Goal: Ask a question: Seek information or help from site administrators or community

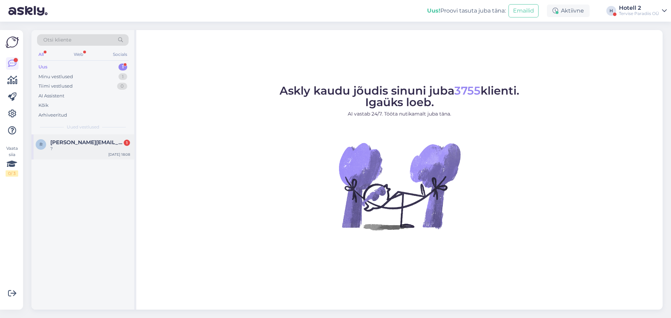
click at [61, 138] on div "r [PERSON_NAME][EMAIL_ADDRESS][DOMAIN_NAME] 1 ? [DATE] 18:08" at bounding box center [82, 147] width 103 height 25
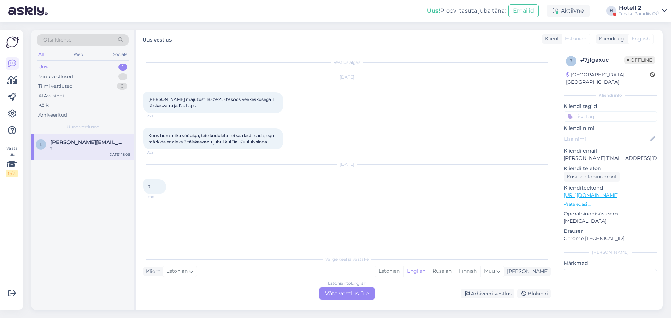
click at [347, 294] on div "Estonian to English Võta vestlus üle" at bounding box center [347, 294] width 55 height 13
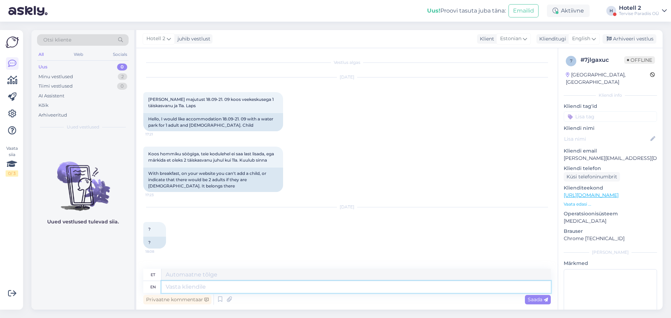
drag, startPoint x: 173, startPoint y: 288, endPoint x: 199, endPoint y: 285, distance: 26.1
click at [173, 288] on textarea at bounding box center [356, 287] width 389 height 12
type textarea "[PERSON_NAME]"
type textarea "Kui majutub"
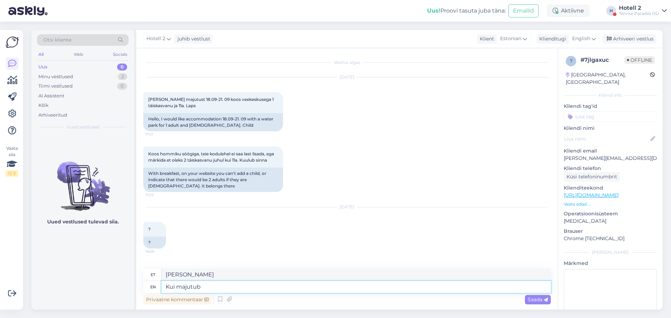
type textarea "Kui majutustuba"
type textarea "Kui majutub 1"
type textarea "Kui majutus 1"
type textarea "Kui majutub 1 täiskasvanu j"
type textarea "Kui mahub 1 täiskasvanu"
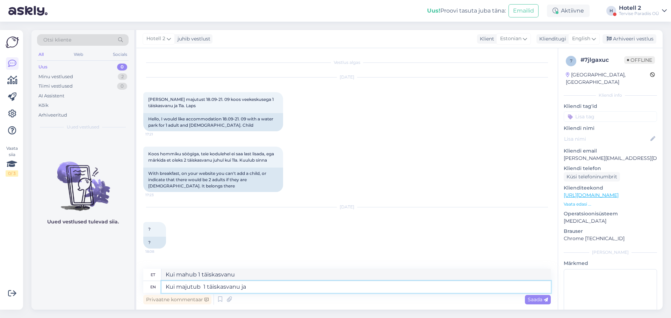
type textarea "Kui majutub 1 täiskasvanu ja"
type textarea "Kui mahub 1 täiskasvanu ja"
type textarea "Kui majutub 1 täiskasvanu ja 1"
type textarea "Kui majutub 1 täiskasvanu ja 1 la"
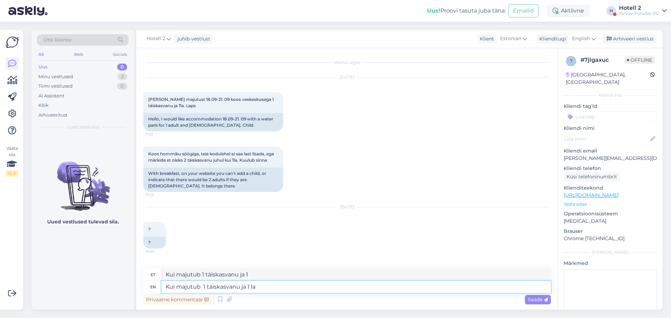
type textarea "Kui majutub 1 täiskasvanu ja 1 l"
type textarea "Kui majutub 1 täiskasvanu ja 1 laps"
type textarea "Kui majutub 1 täiskasvanu ja 1 laps,"
type textarea "Kui majutub 1 täiskasvanu ja 1 ringi,"
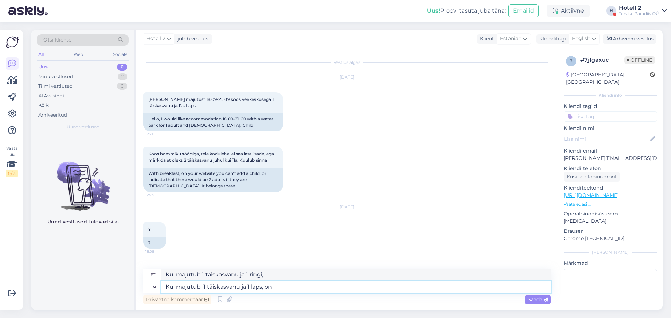
type textarea "Kui majutub 1 täiskasvanu ja 1 laps, on"
type textarea "Kui majutub 1 täiskasvanu ja 1 laps, on hind"
type textarea "Kui majutub 1 täiskasvanu ja 1 laps, on hind sama"
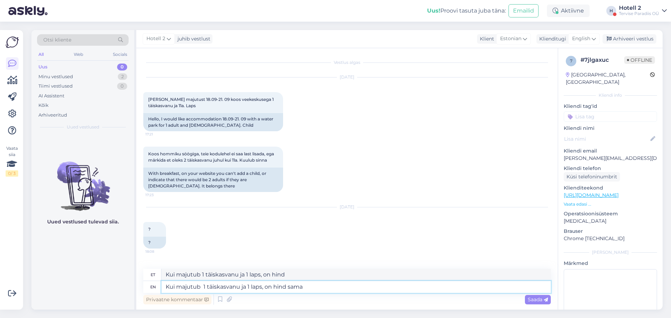
type textarea "Kui majutub 1 täiskasvanu ja 1 laps, on hind sama"
type textarea "Kui majutub 1 täiskasvanu ja 1 laps, on hind sama mis"
type textarea "Kui majutub 1 täiskasvanu ja 1 laps, on hind sama mis 2"
type textarea "Kui majutub 1 täiskasvanu ja 1 ringi, on hind sama mis 2"
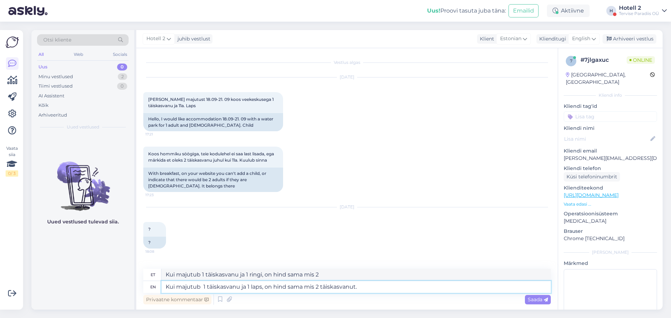
type textarea "Kui majutub 1 täiskasvanu ja 1 laps, on hind sama mis 2 täiskasvanut."
type textarea "Kui majutub 1 täiskasvanu ja 1 laps, on hind sama mis 2 täiskasvanut. [PERSON_N…"
type textarea "Kui majutub 1 täiskasvanu ja 1 laps, on hind sama mis 2 täiskasvanut."
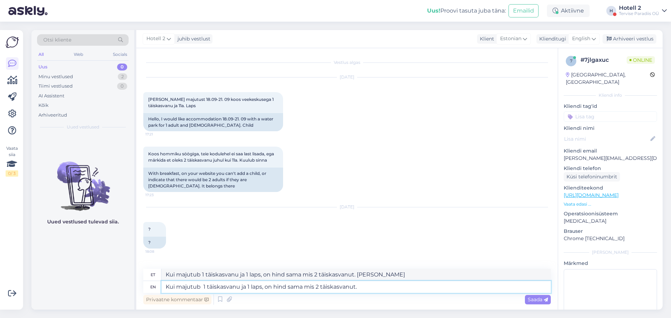
type textarea "Kui majutub 1 täiskasvanu ja 1 laps, on hind sama mis 2 täiskasvanut."
type textarea "Kui majutub 1 täiskasvanu ja 1 laps, on hind sama mis 2 täiskasvanut. Võite"
type textarea "Kui majutub 1 täiskasvanu ja 1 laps, on hind sama mis 2 täiskasvanut. Võite pro…"
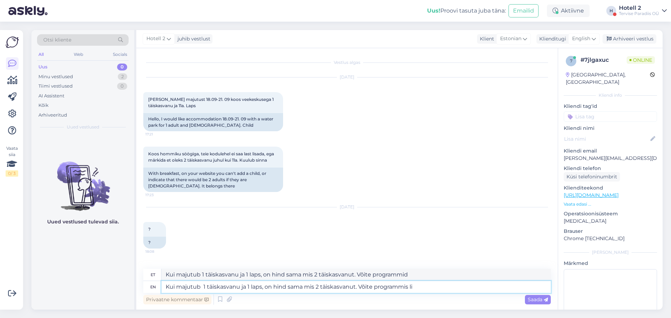
type textarea "Kui majutub 1 täiskasvanu ja 1 laps, on hind sama mis 2 täiskasvanut. Võite pro…"
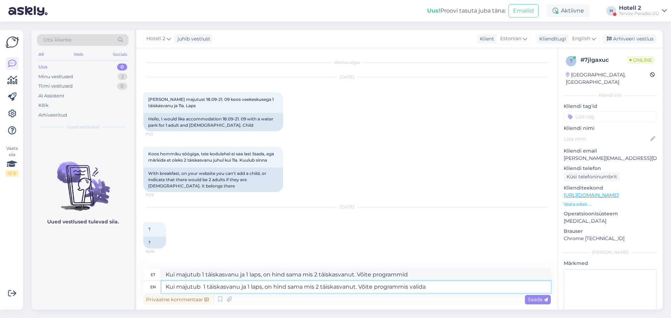
type textarea "Kui majutub 1 täiskasvanu ja 1 laps, on hind sama mis 2 täiskasvanut. Võite pro…"
click at [362, 286] on textarea "Kui majutub 1 täiskasvanu ja 1 laps, on hind sama mis 2 täiskasvanut. Võite pro…" at bounding box center [356, 287] width 389 height 12
type textarea "Kui majutub 1 täiskasvanu ja 1 laps, on hind sama mis 2 täiskasvanut. õite prog…"
type textarea "Kui majutub 1 täiskasvanu ja 1 laps, on hind sama mis 2 täiskasvanut. Seõite pr…"
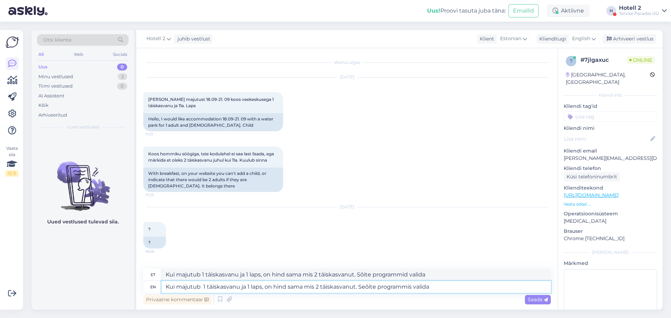
type textarea "Kui majutub 1 täiskasvanu ja 1 laps, on hind sama mis 2 täiskasvanut. Seõite pr…"
type textarea "Kui majutub 1 täiskasvanu ja 1 laps, on hind sama mis 2 täiskasvanut. Sellõite …"
type textarea "Kui majutub 1 täiskasvanu ja 1 laps, on hind sama mis 2 täiskasvanut. Selõite p…"
type textarea "Kui majutub 1 täiskasvanu ja 1 laps, on hind sama mis 2 täiskasvanut. Selliõite…"
type textarea "Kui majutub 1 täiskasvanu ja 1 laps, on hind sama mis 2 täiskasvanut. Sellõite …"
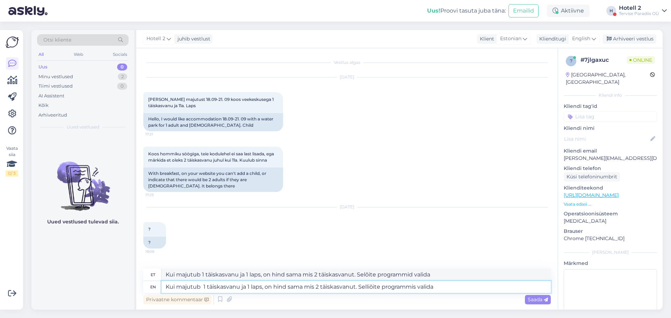
type textarea "Kui majutub 1 täiskasvanu ja 1 laps, on hind sama mis 2 täiskasvanut. Sellisõit…"
type textarea "Kui majutub 1 täiskasvanu ja 1 laps, on hind sama mis 2 täiskasvanut. Selliõite…"
type textarea "Kui majutub 1 täiskasvanu ja 1 laps, on hind sama mis 2 täiskasvanut. Selliseõi…"
type textarea "Kui majutub 1 täiskasvanu ja 1 laps, on hind sama mis 2 täiskasvanut. Sellisõit…"
type textarea "Kui majutub 1 täiskasvanu ja 1 laps, on hind sama mis 2 täiskasvanut. Selliselõ…"
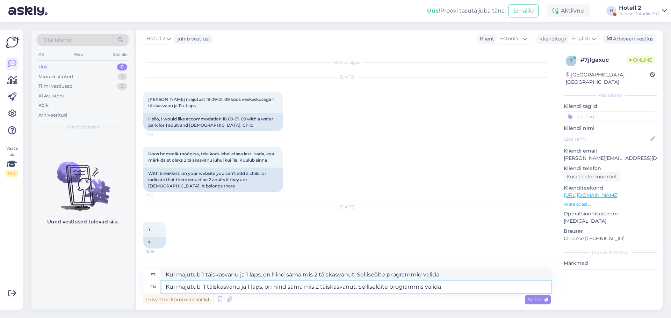
type textarea "Kui majutub 1 täiskasvanu ja 1 laps, on hind sama mis 2 täiskasvanut. Selliseõi…"
type textarea "Kui majutub 1 täiskasvanu ja 1 laps, on hind sama mis 2 täiskasvanut. Sellisel …"
type textarea "Kui majutub 1 täiskasvanu ja 1 laps, on hind sama mis 2 täiskasvanut. Selline õ…"
type textarea "Kui majutub 1 täiskasvanu ja 1 laps, on hind sama mis 2 täiskasvanut. Sellisel …"
type textarea "Kui majutub 1 täiskasvanu ja 1 laps, on hind sama mis 2 täiskasvanut. Sellise j…"
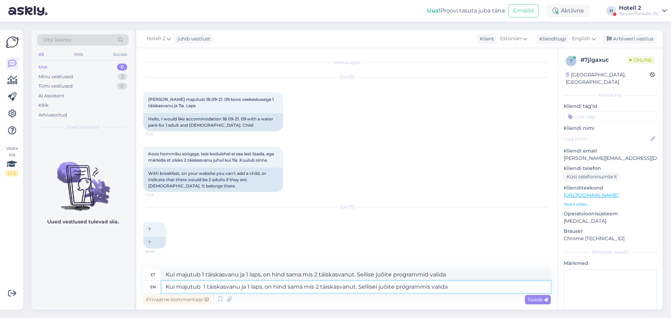
type textarea "Kui majutub 1 täiskasvanu ja 1 laps, on hind sama mis 2 täiskasvanut. Sellisel …"
type textarea "Kui majutub 1 täiskasvanu ja 1 laps, on hind sama mis 2 täiskasvanut. juh selli…"
type textarea "Kui majutub 1 täiskasvanu ja 1 laps, on hind sama mis 2 täiskasvanut. Sellisel …"
type textarea "Kui majutub 1 täiskasvanu ja 1 laps, on hind sama mis 2 täiskasvanut. juh selli…"
type textarea "Kui majutub 1 täiskasvanu ja 1 laps, on hind sama mis 2 täiskasvanut. Sellisel …"
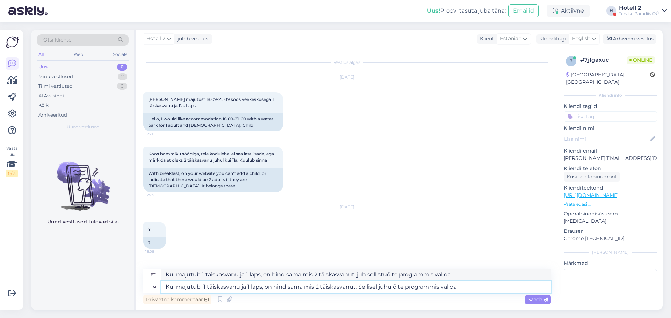
type textarea "Kui majutub 1 täiskasvanu ja 1 laps, on hind sama mis 2 täiskasvanut. sellist j…"
type textarea "Kui majutub 1 täiskasvanu ja 1 laps, on hind sama mis 2 täiskasvanut. Sellisel …"
type textarea "Kui majutub 1 täiskasvanu ja 1 laps, on hind sama mis 2 täiskasvanut. sellise õ…"
type textarea "Kui majutub 1 täiskasvanu ja 1 laps, on hind sama mis 2 täiskasvanut. Sellisel …"
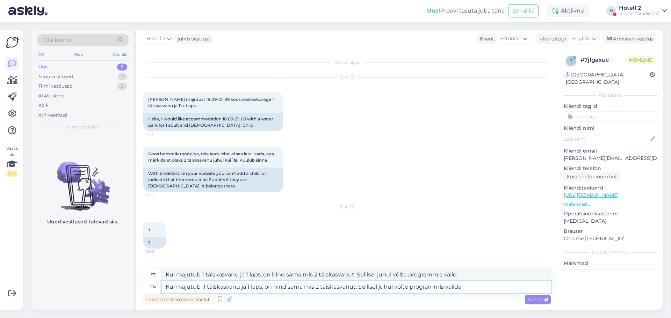
click at [480, 288] on textarea "Kui majutub 1 täiskasvanu ja 1 laps, on hind sama mis 2 täiskasvanut. Sellisel …" at bounding box center [356, 287] width 389 height 12
type textarea "Kui majutub 1 täiskasvanu ja 1 laps, on hind sama mis 2 täiskasvanut. Sellisel …"
type textarea "Kui majutub 1 täiskasvanu ja 1 laps, on hind sama mis 2 täiskasvanut. Kui soovi…"
type textarea "Kui majutub 1 täiskasvanu ja 1 laps, on hind sama mis 2 täiskasvanut. Sellisel …"
type textarea "Kui majutub 1 täiskasvanu ja 1 laps, on hind sama mis 2 täiskasvanut. Kui soovi…"
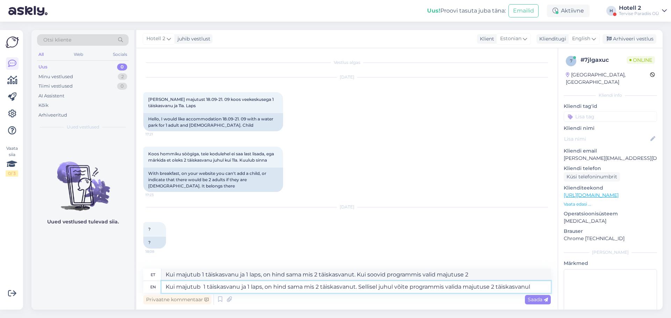
type textarea "Kui majutub 1 täiskasvanu ja 1 laps, on hind sama mis 2 täiskasvanut. Sellisel …"
type textarea "Kui majutub 1 täiskasvanu ja 1 laps, on hind sama mis 2 täiskasvanut. Kui võid …"
type textarea "Kui majutub 1 täiskasvanu ja 1 laps, on hind sama mis 2 täiskasvanut. Sellisel …"
click at [538, 300] on span "Saada" at bounding box center [538, 300] width 20 height 6
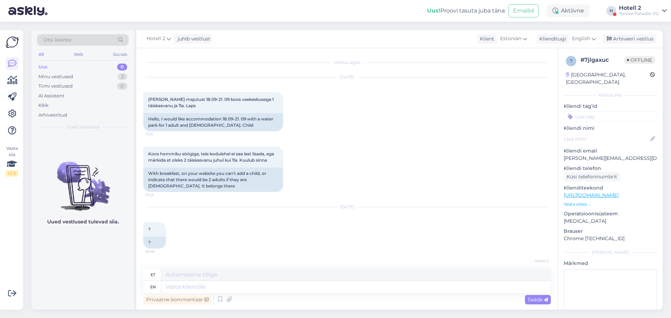
scroll to position [61, 0]
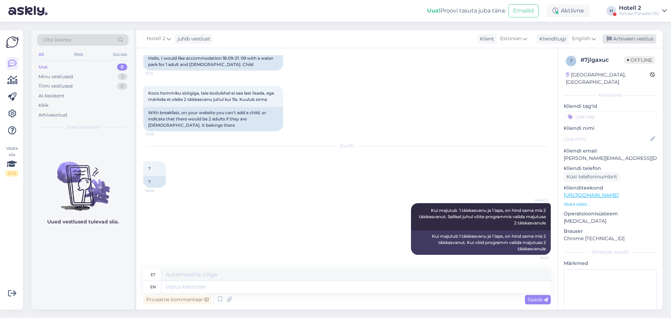
click at [627, 40] on div "Arhiveeri vestlus" at bounding box center [630, 38] width 54 height 9
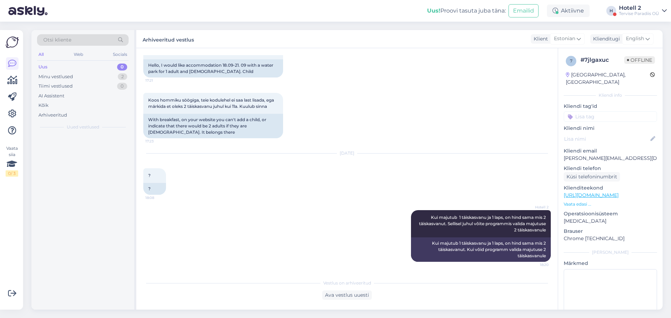
scroll to position [54, 0]
